Goal: Information Seeking & Learning: Learn about a topic

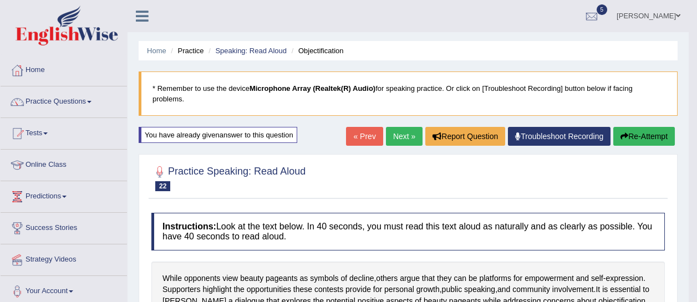
click at [624, 135] on icon "button" at bounding box center [624, 137] width 8 height 8
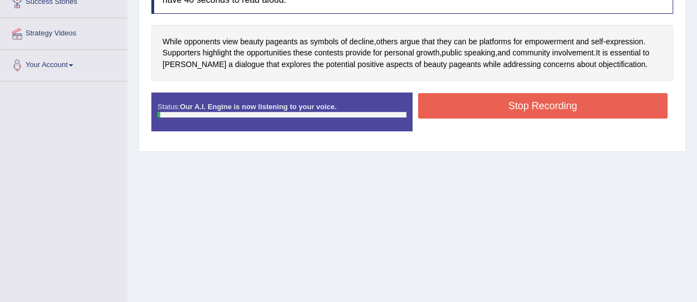
scroll to position [226, 0]
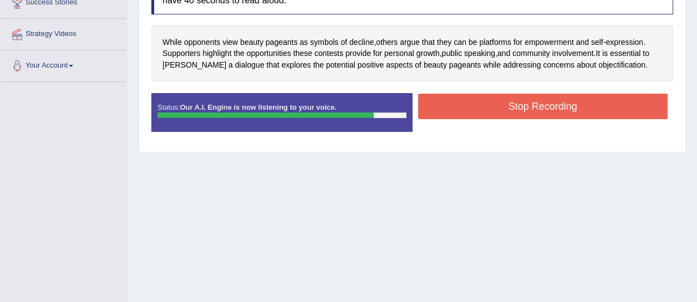
click at [581, 113] on button "Stop Recording" at bounding box center [543, 107] width 250 height 26
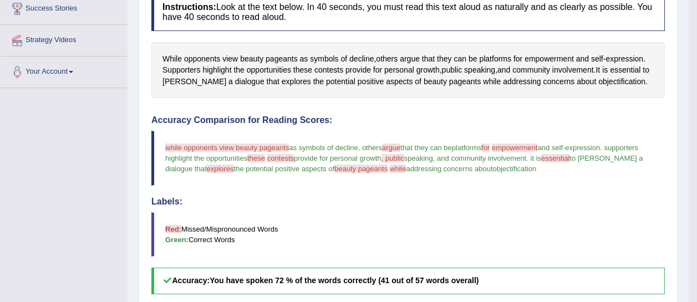
scroll to position [202, 0]
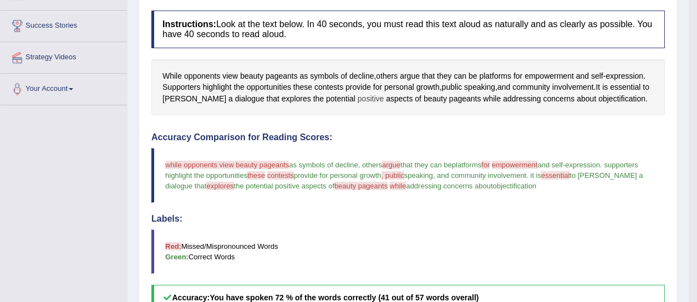
drag, startPoint x: 616, startPoint y: 100, endPoint x: 333, endPoint y: 94, distance: 282.9
click at [337, 93] on div "While opponents view beauty pageants as symbols of decline , others argue that …" at bounding box center [407, 87] width 513 height 57
click at [253, 87] on span "opportunities" at bounding box center [269, 88] width 44 height 12
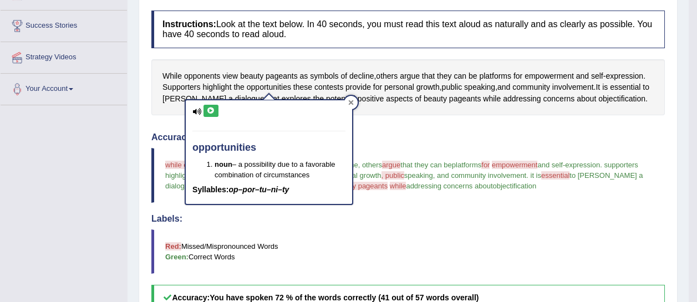
click at [349, 104] on icon at bounding box center [351, 103] width 6 height 6
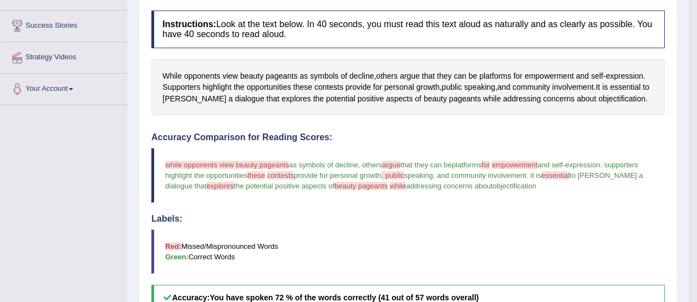
drag, startPoint x: 517, startPoint y: 186, endPoint x: 435, endPoint y: 171, distance: 83.9
click at [435, 171] on blockquote "while opponents view beauty pageants penguins as symbols of decline , others ar…" at bounding box center [407, 175] width 513 height 55
drag, startPoint x: 615, startPoint y: 99, endPoint x: 387, endPoint y: 69, distance: 229.9
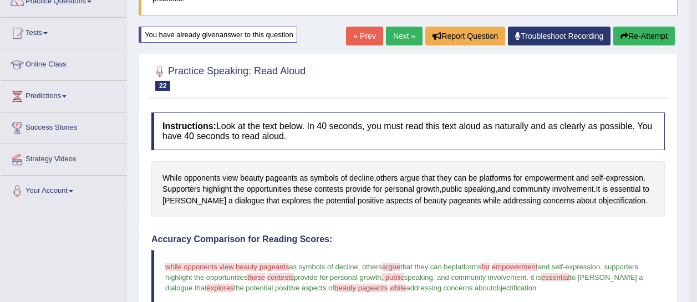
scroll to position [0, 0]
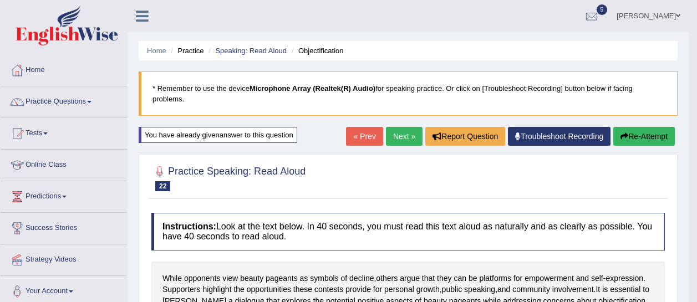
click at [639, 140] on button "Re-Attempt" at bounding box center [644, 136] width 62 height 19
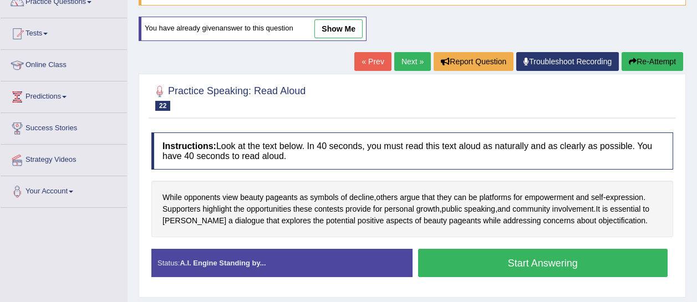
scroll to position [101, 0]
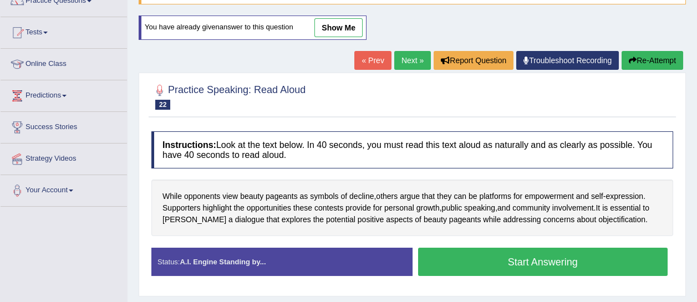
click at [579, 250] on button "Start Answering" at bounding box center [543, 262] width 250 height 28
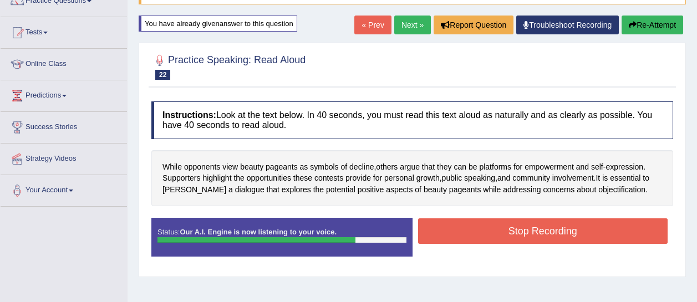
click at [478, 240] on button "Stop Recording" at bounding box center [543, 231] width 250 height 26
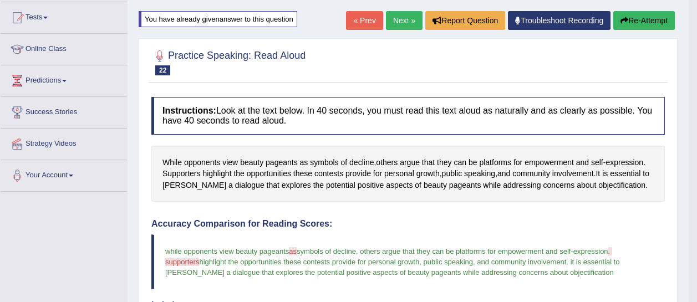
scroll to position [0, 0]
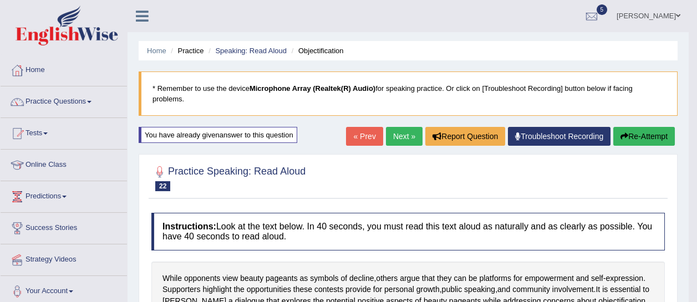
click at [643, 133] on button "Re-Attempt" at bounding box center [644, 136] width 62 height 19
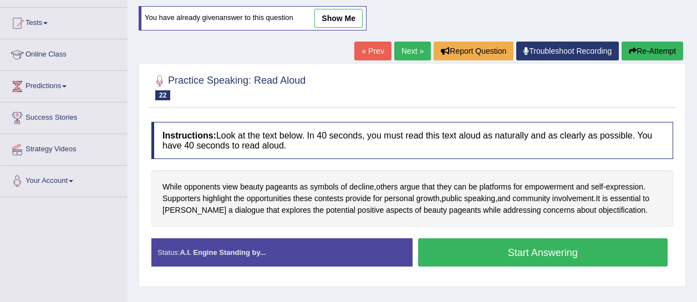
scroll to position [110, 0]
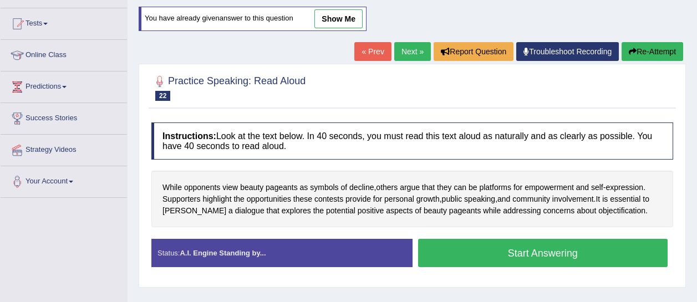
click at [494, 250] on button "Start Answering" at bounding box center [543, 253] width 250 height 28
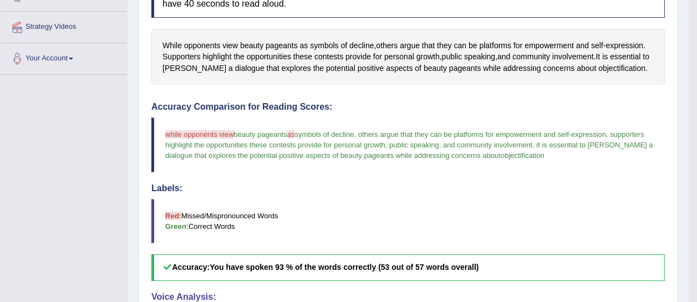
scroll to position [232, 0]
